Goal: Task Accomplishment & Management: Use online tool/utility

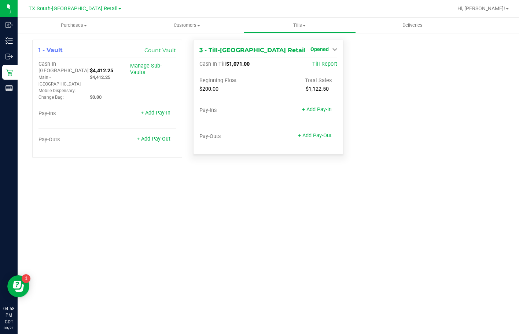
click at [327, 52] on span "Opened" at bounding box center [319, 49] width 18 height 6
click at [325, 68] on div "Close Till" at bounding box center [320, 64] width 54 height 9
click at [324, 64] on link "Close Till" at bounding box center [320, 65] width 20 height 6
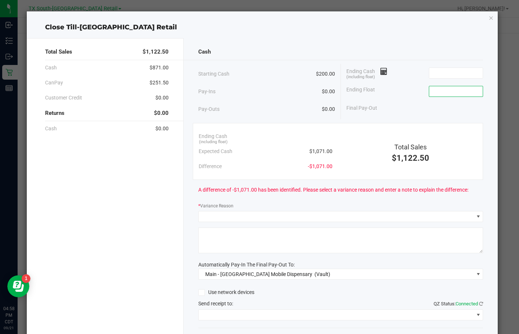
click at [451, 93] on input at bounding box center [456, 91] width 54 height 10
type input "$200.00"
click at [441, 68] on input at bounding box center [456, 73] width 54 height 10
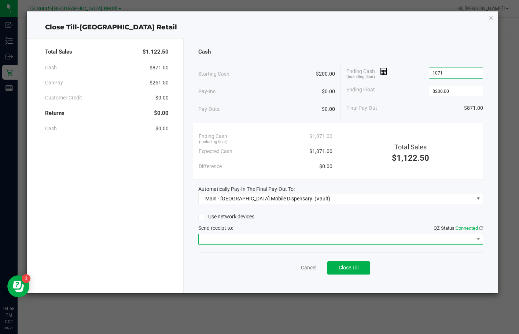
type input "$1,071.00"
click at [231, 242] on span at bounding box center [336, 239] width 275 height 10
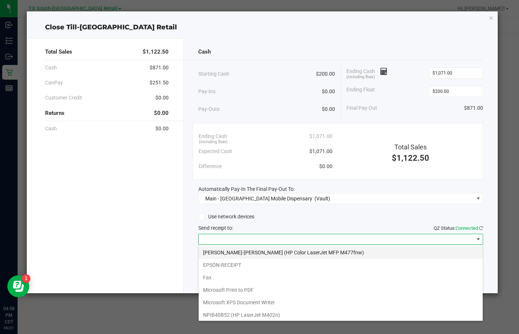
scroll to position [11, 285]
click at [234, 262] on li "EPSON-RECEIPT" at bounding box center [341, 264] width 284 height 12
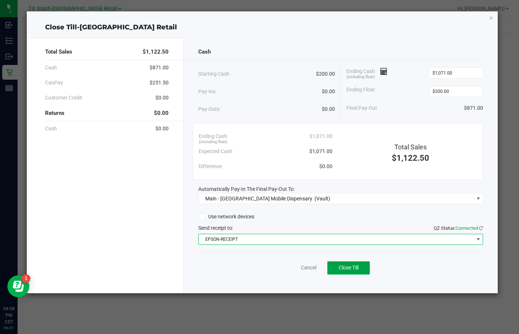
click at [351, 263] on button "Close Till" at bounding box center [348, 267] width 43 height 13
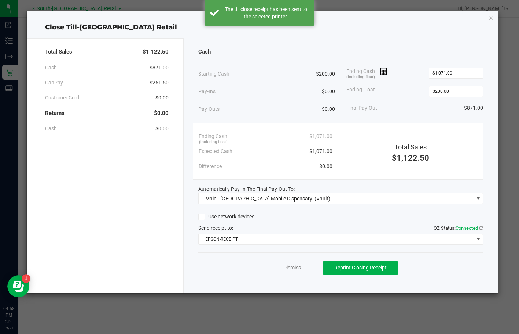
click at [294, 270] on link "Dismiss" at bounding box center [292, 268] width 18 height 8
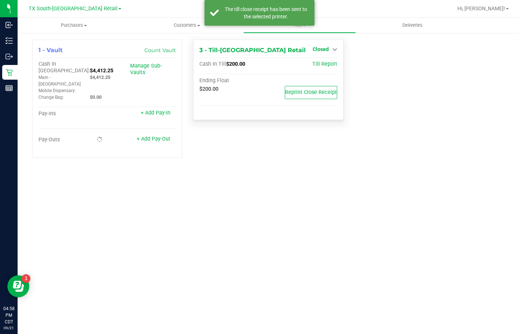
click at [320, 47] on span "Closed" at bounding box center [321, 49] width 16 height 6
click at [315, 63] on link "Open Till" at bounding box center [320, 65] width 19 height 6
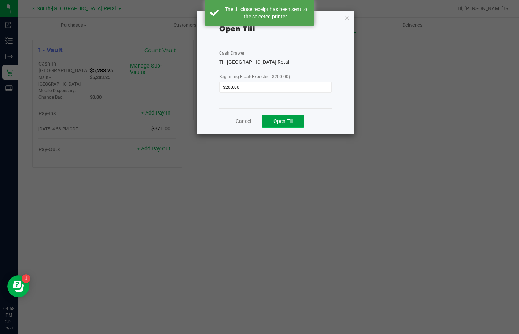
click at [289, 119] on span "Open Till" at bounding box center [282, 121] width 19 height 6
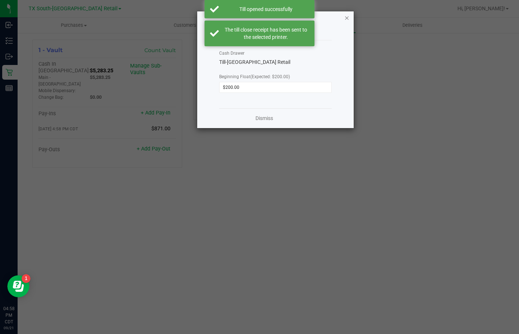
click at [347, 19] on icon "button" at bounding box center [347, 17] width 5 height 9
